Goal: Task Accomplishment & Management: Complete application form

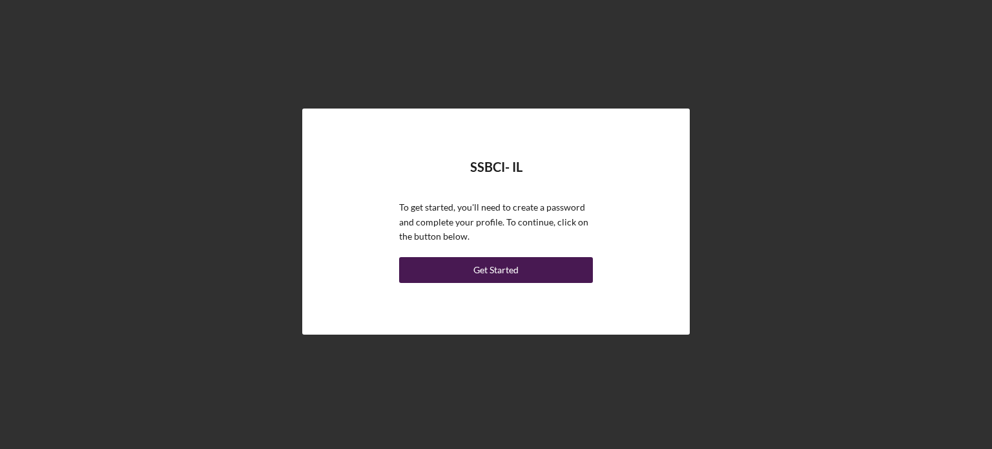
click at [512, 263] on div "Get Started" at bounding box center [496, 270] width 45 height 26
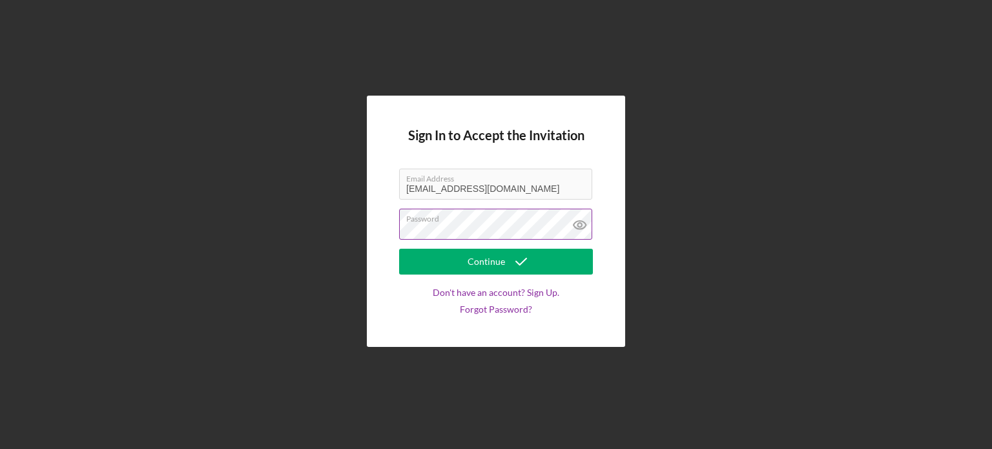
click at [581, 224] on icon at bounding box center [580, 225] width 32 height 32
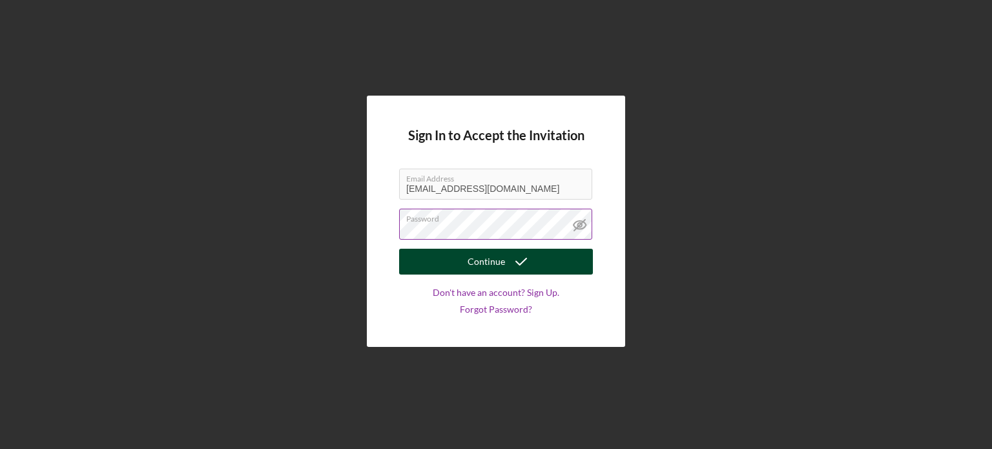
click at [540, 263] on button "Continue" at bounding box center [496, 262] width 194 height 26
